Goal: Task Accomplishment & Management: Manage account settings

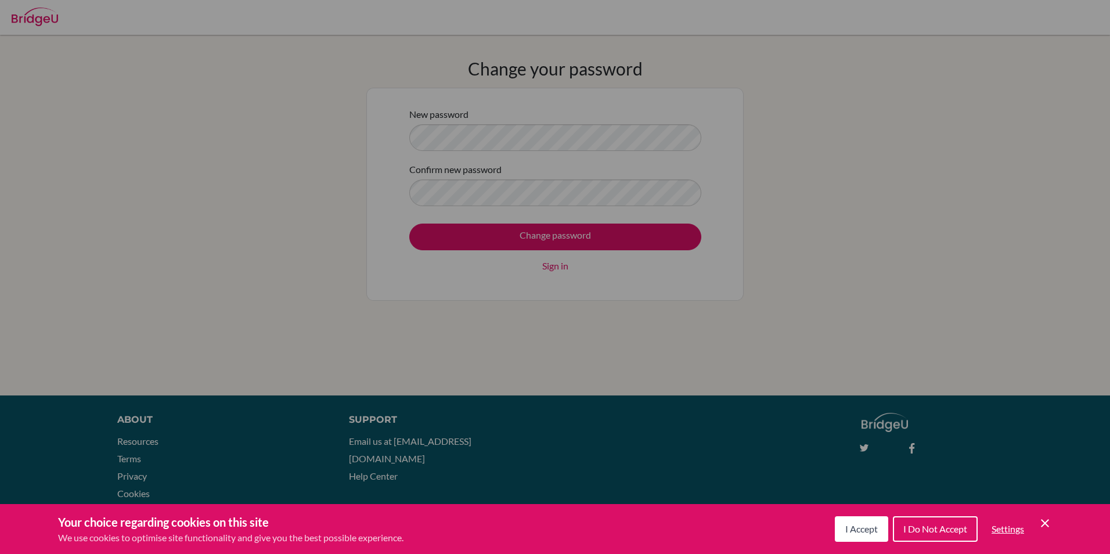
click at [456, 135] on div "Cookie Preferences" at bounding box center [555, 277] width 1110 height 554
click at [869, 530] on span "I Accept" at bounding box center [861, 528] width 33 height 11
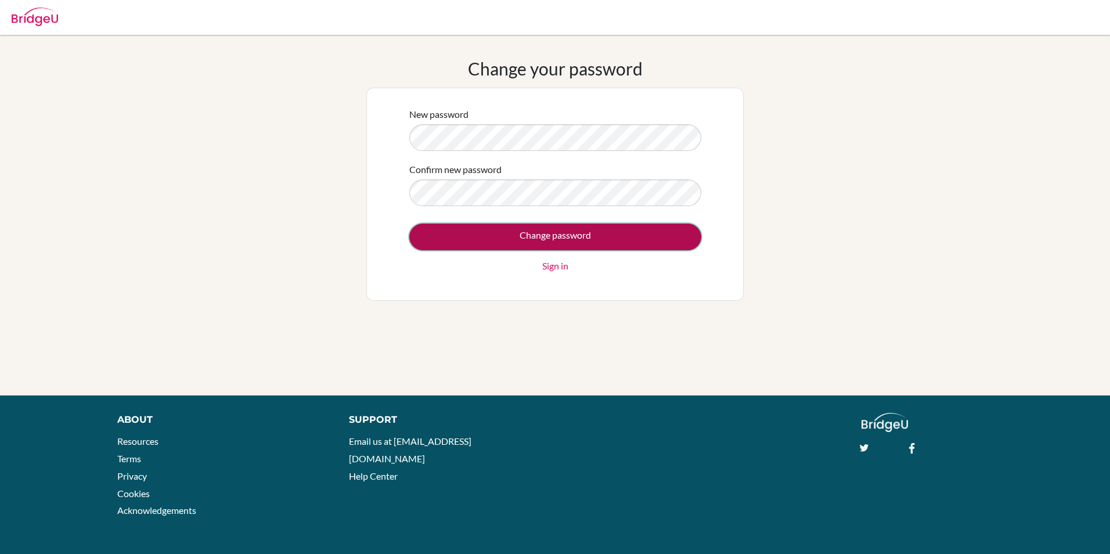
click at [648, 227] on input "Change password" at bounding box center [555, 236] width 292 height 27
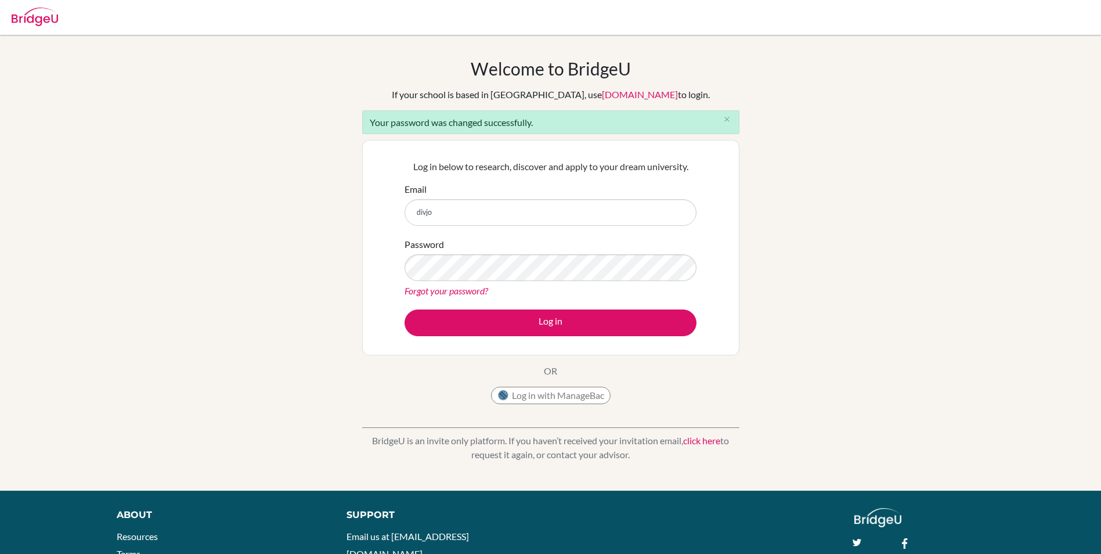
type input "[EMAIL_ADDRESS][DOMAIN_NAME]"
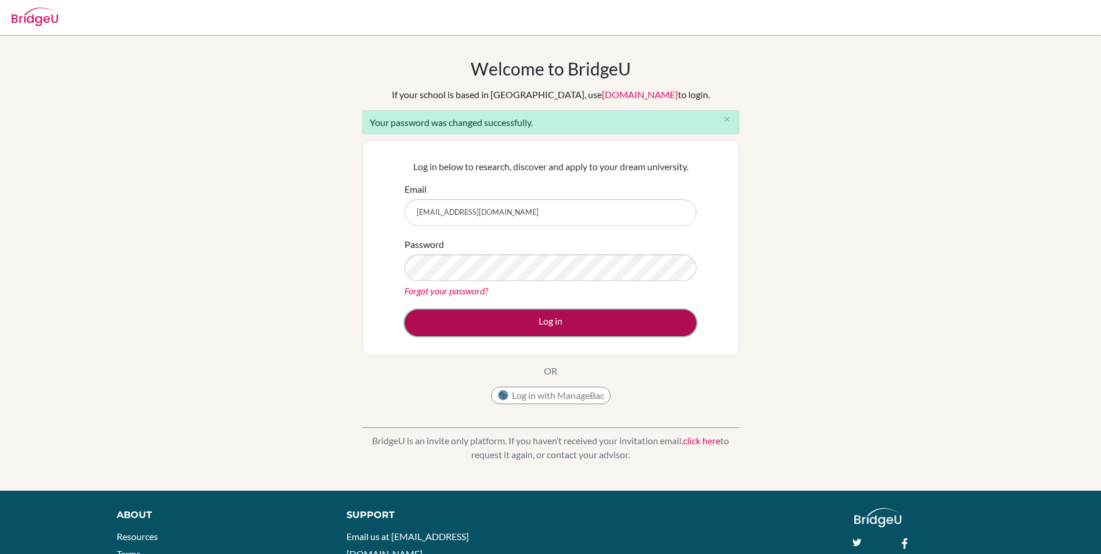
click at [640, 319] on button "Log in" at bounding box center [551, 322] width 292 height 27
